Goal: Task Accomplishment & Management: Manage account settings

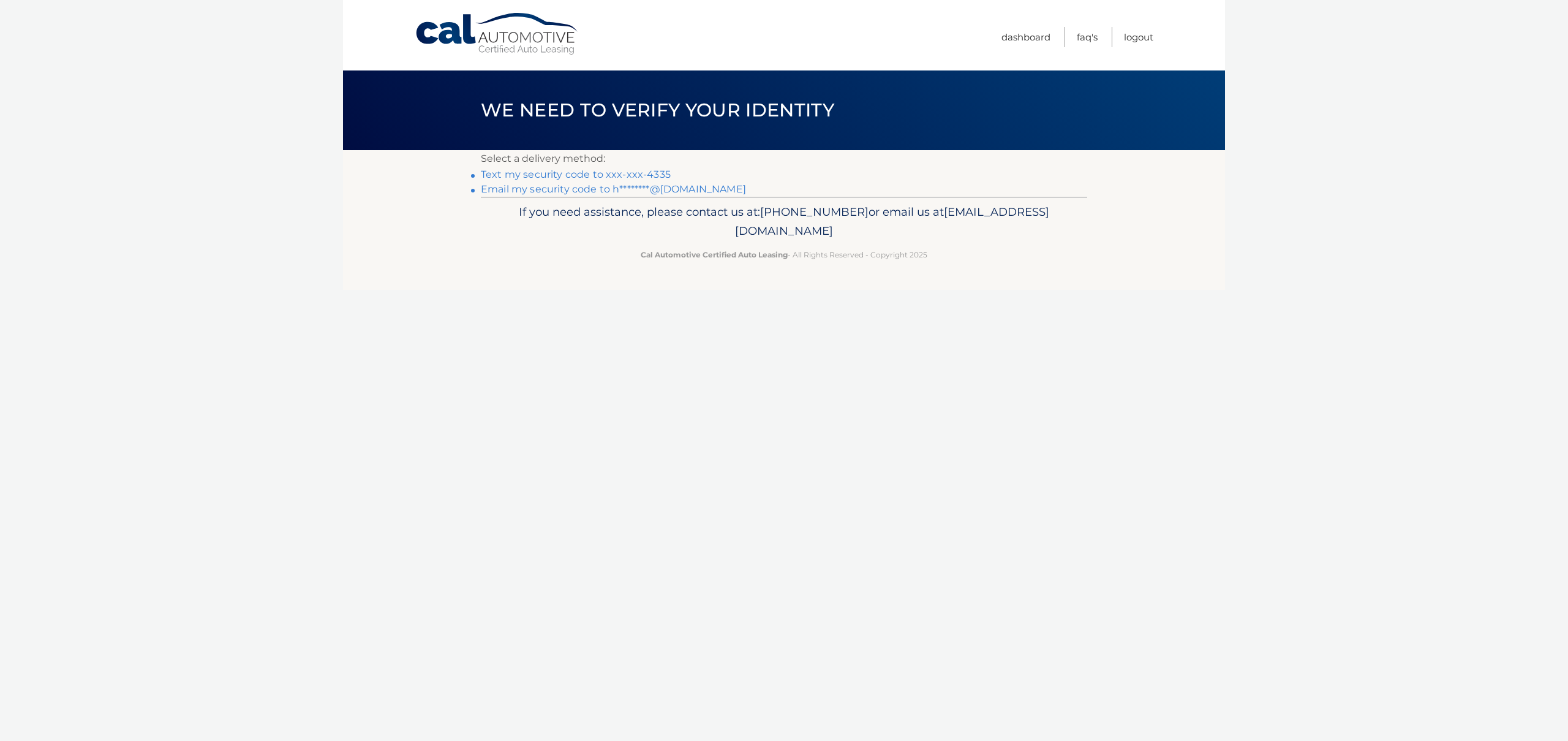
click at [568, 173] on link "Text my security code to xxx-xxx-4335" at bounding box center [576, 174] width 190 height 12
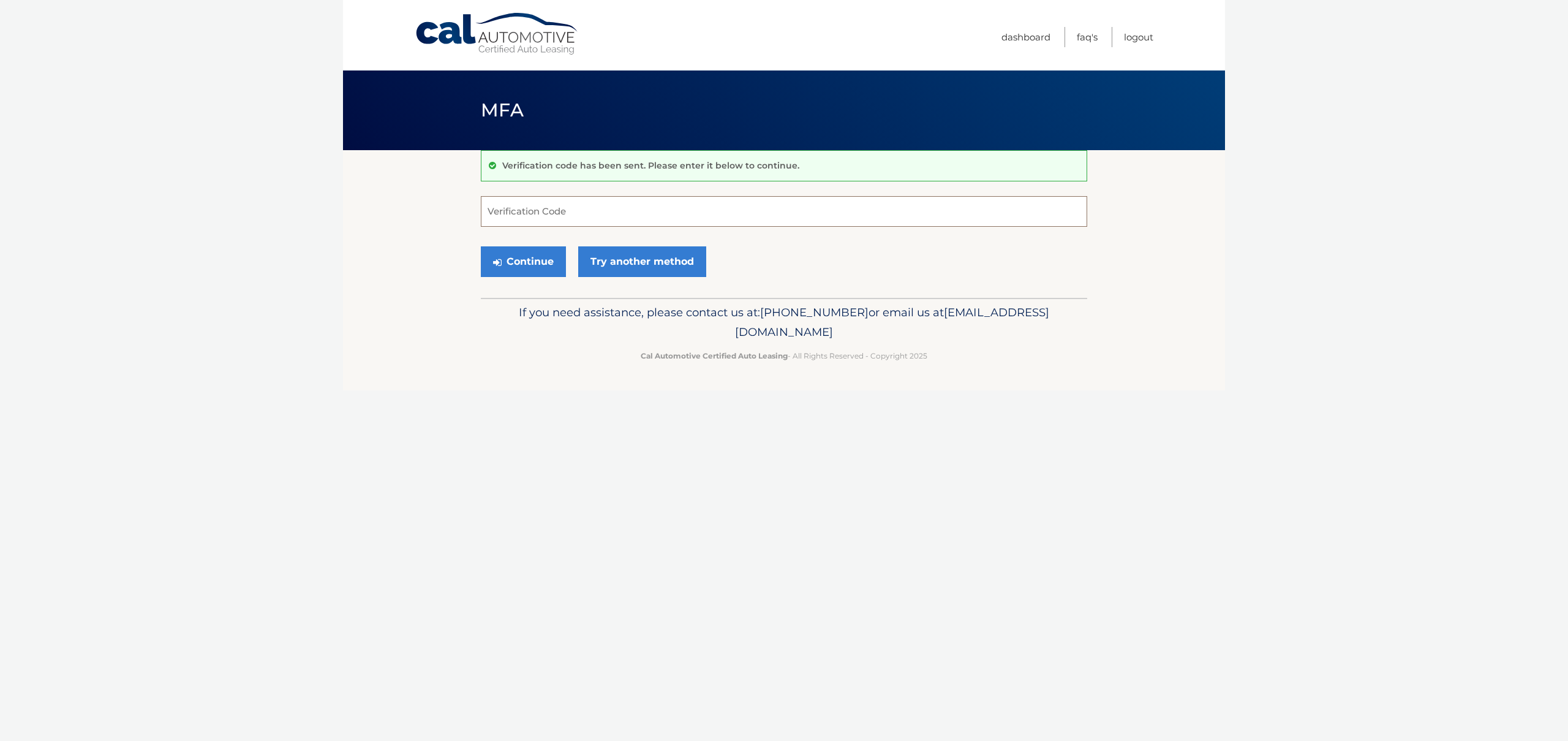
click at [575, 208] on input "Verification Code" at bounding box center [784, 211] width 606 height 30
type input "838426"
click at [524, 259] on button "Continue" at bounding box center [523, 261] width 85 height 30
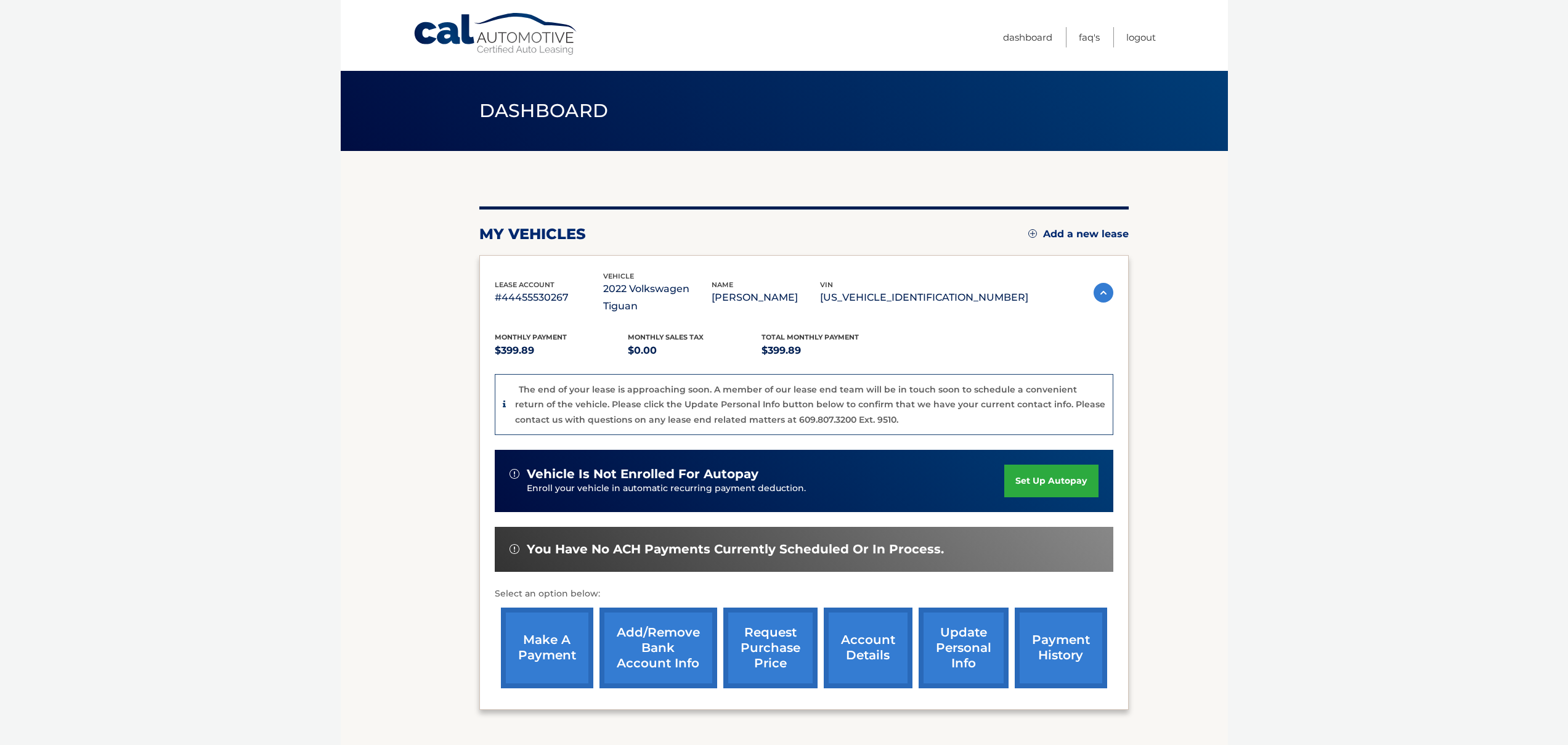
click at [1100, 287] on img at bounding box center [1103, 293] width 20 height 20
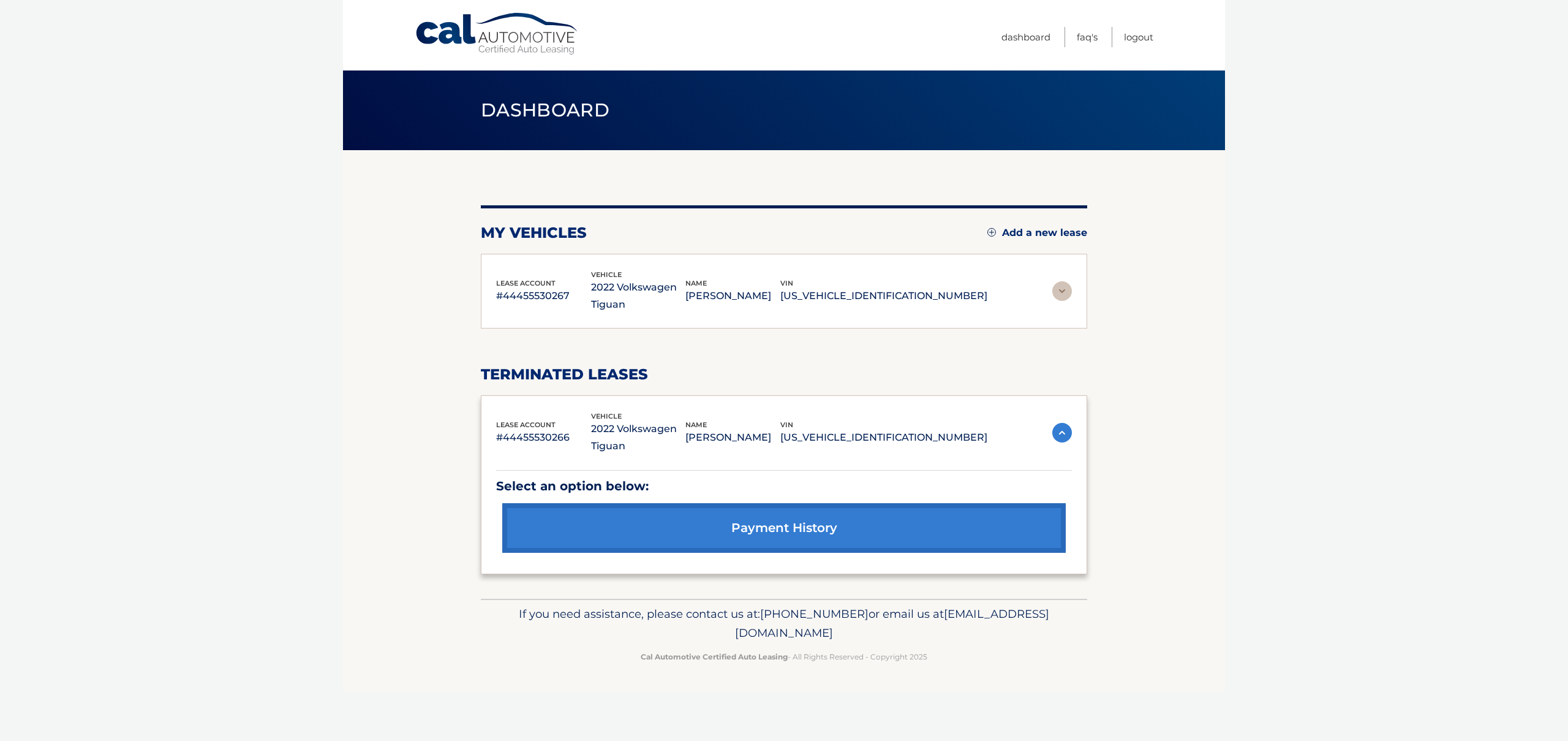
click at [1094, 285] on section "my vehicles Add a new lease lease account #44455530267 vehicle 2022 Volkswagen …" at bounding box center [784, 375] width 882 height 449
